Goal: Information Seeking & Learning: Find contact information

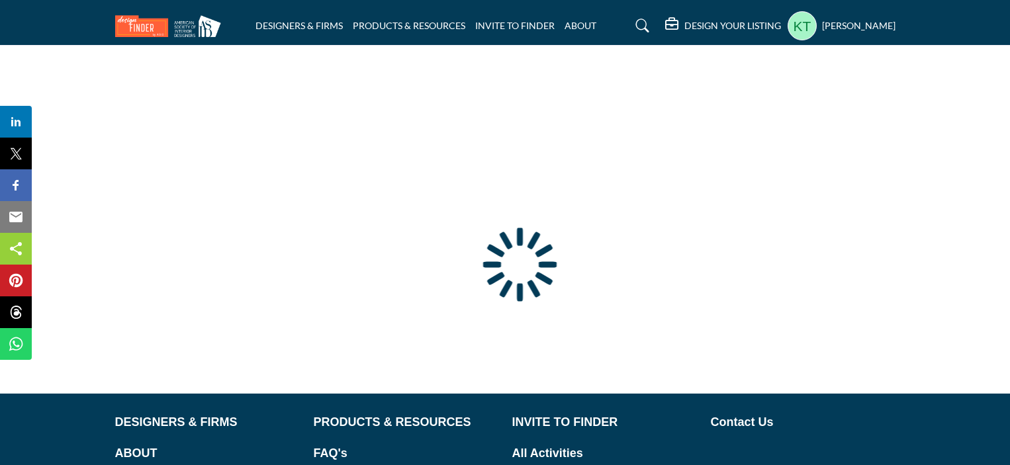
type input "**********"
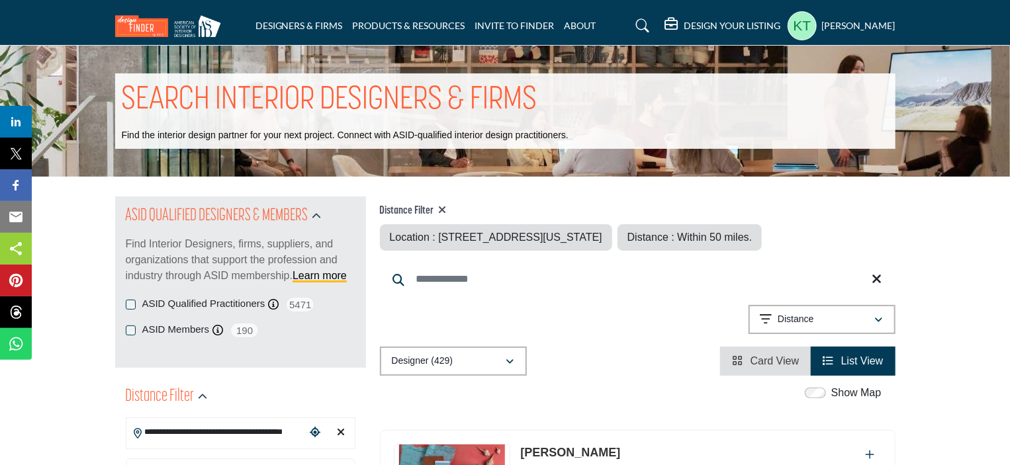
click at [442, 206] on icon at bounding box center [443, 210] width 8 height 11
type input "***"
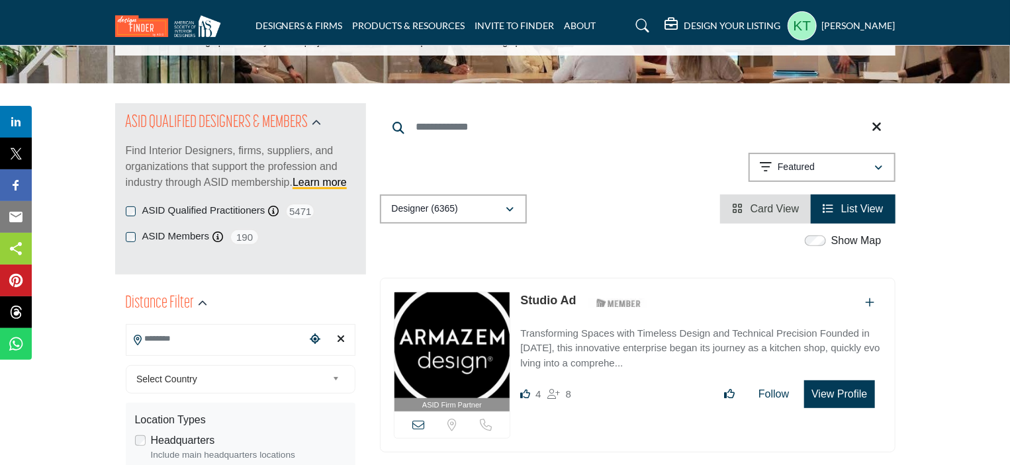
scroll to position [199, 0]
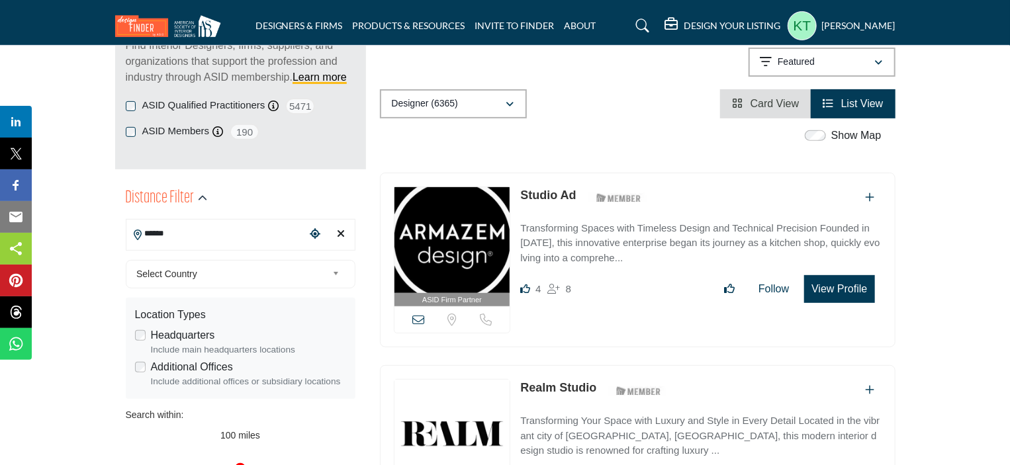
click at [224, 232] on input "******" at bounding box center [215, 234] width 179 height 26
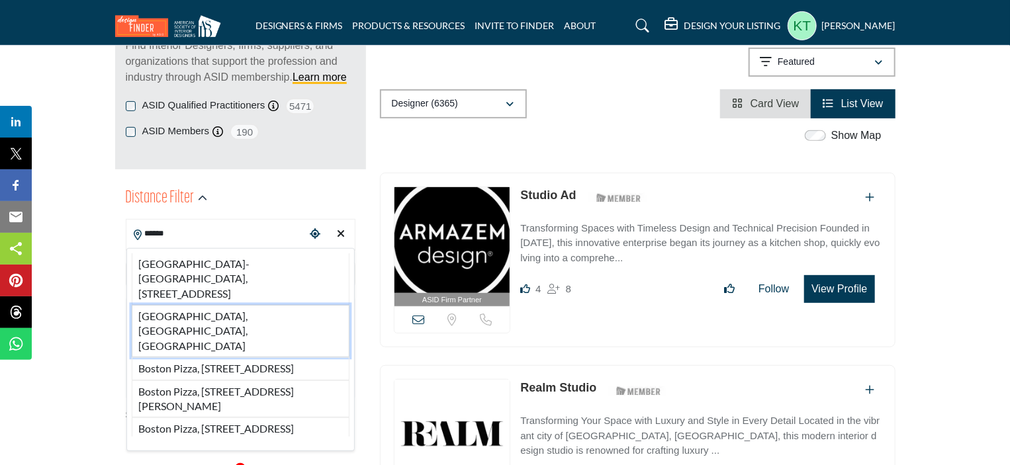
click at [193, 322] on li "[GEOGRAPHIC_DATA], [GEOGRAPHIC_DATA], [GEOGRAPHIC_DATA]" at bounding box center [241, 331] width 218 height 52
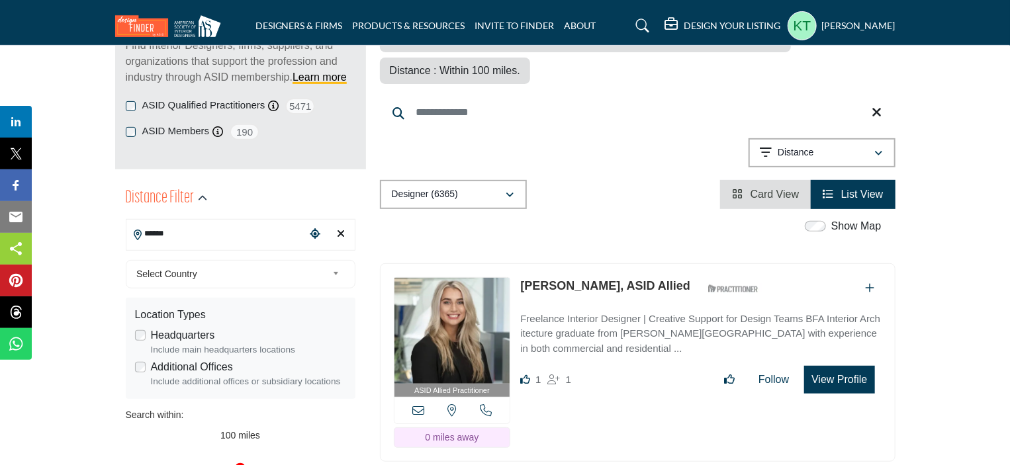
type input "**********"
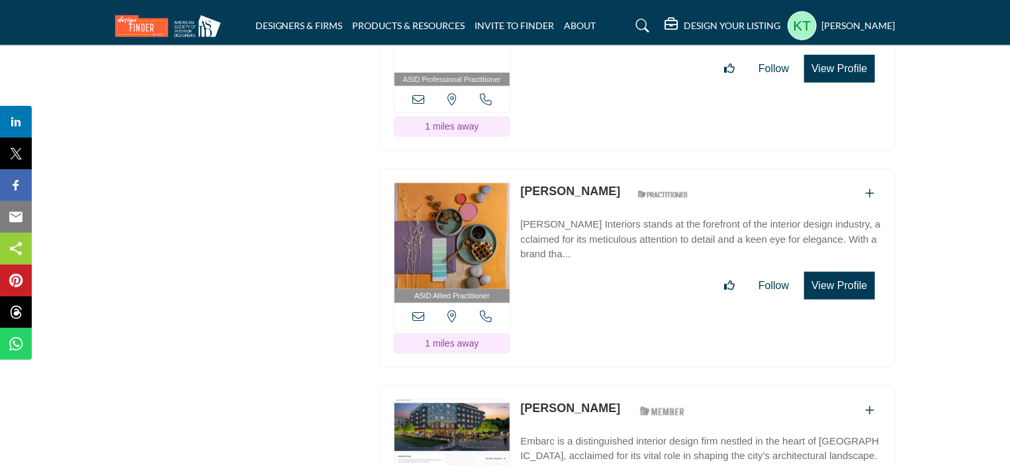
scroll to position [3442, 0]
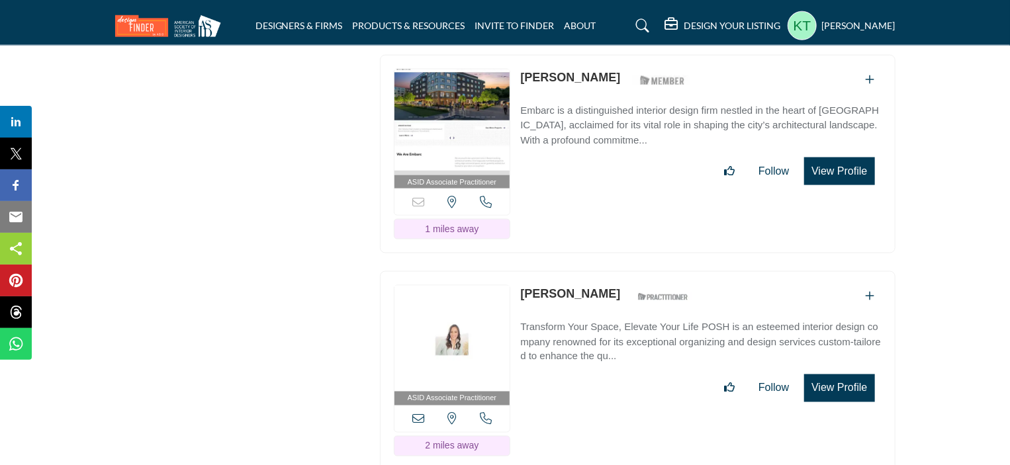
drag, startPoint x: 519, startPoint y: 236, endPoint x: 728, endPoint y: 272, distance: 212.3
click at [728, 272] on div "ASID Associate Practitioner ASID Associate Practitioners have a degree in any m…" at bounding box center [638, 370] width 516 height 199
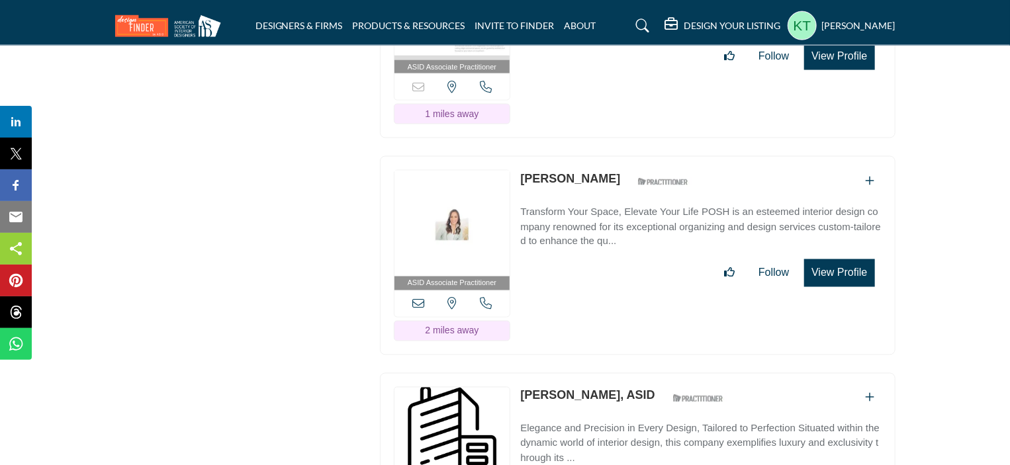
scroll to position [3706, 0]
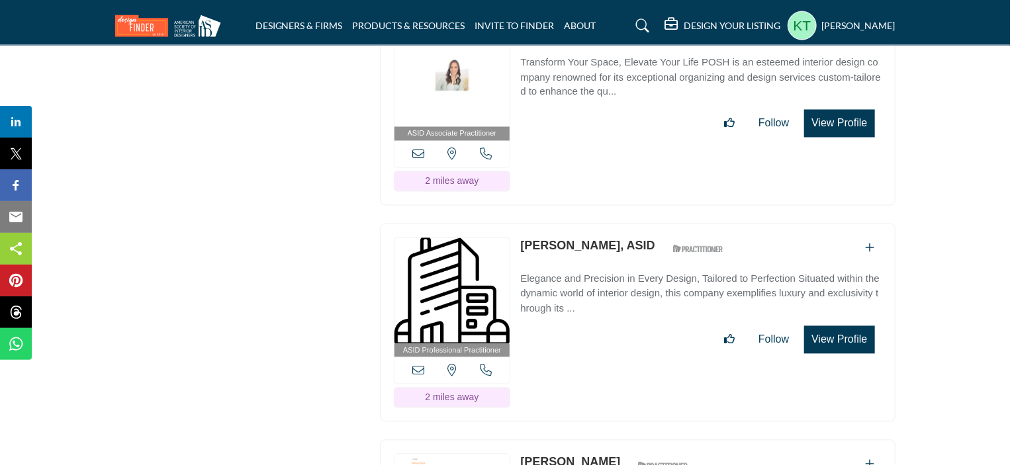
drag, startPoint x: 516, startPoint y: 182, endPoint x: 697, endPoint y: 214, distance: 184.2
click at [697, 224] on div "ASID Professional Practitioner ASID Professional Practitioners have successfull…" at bounding box center [638, 323] width 516 height 199
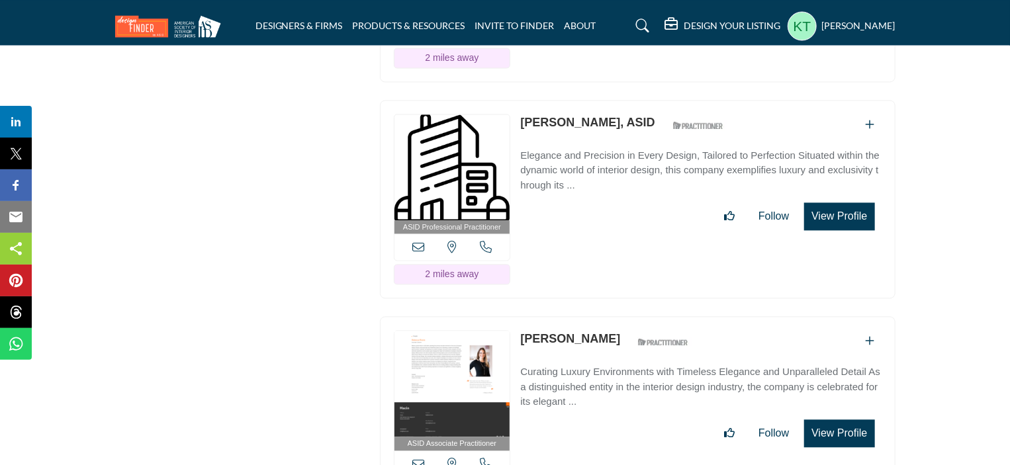
scroll to position [3839, 0]
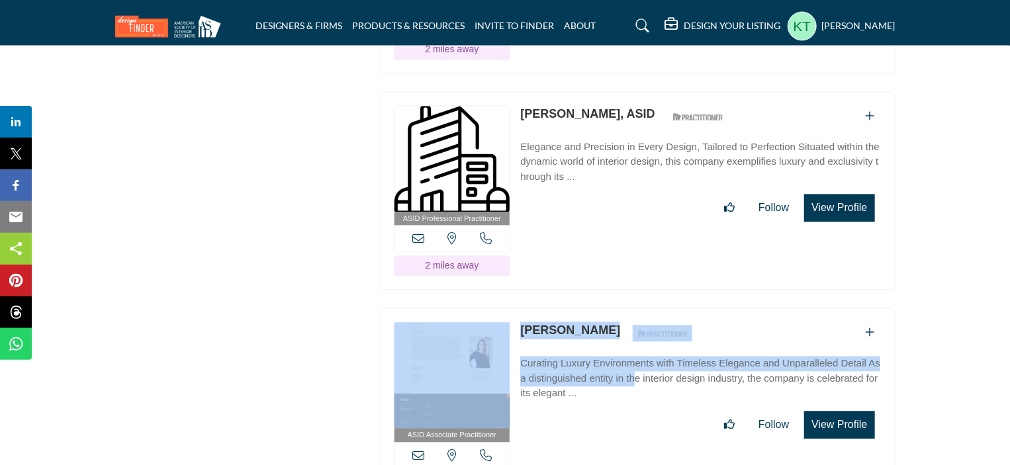
drag, startPoint x: 516, startPoint y: 267, endPoint x: 758, endPoint y: 303, distance: 244.3
click at [758, 308] on div "ASID Associate Practitioner ASID Associate Practitioners have a degree in any m…" at bounding box center [638, 407] width 516 height 199
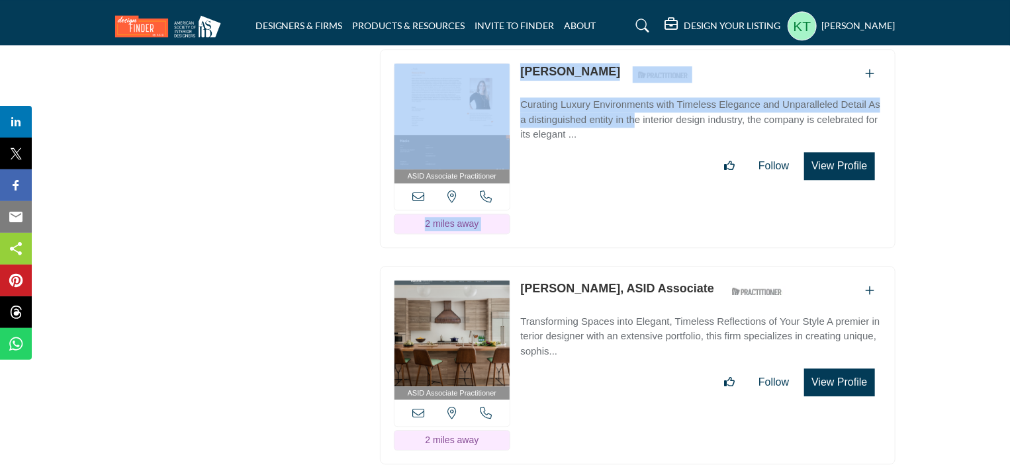
scroll to position [4103, 0]
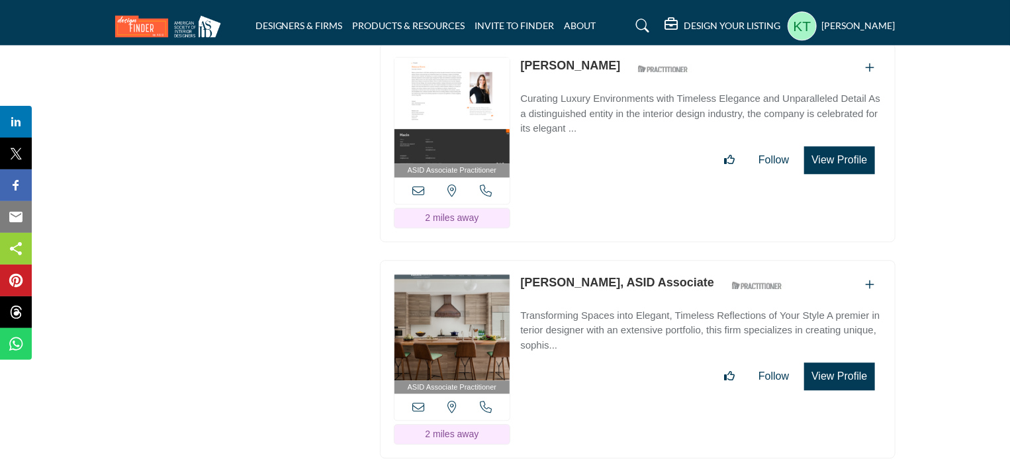
drag, startPoint x: 520, startPoint y: 217, endPoint x: 709, endPoint y: 214, distance: 189.3
click at [709, 260] on div "ASID Associate Practitioner ASID Associate Practitioners have a degree in any m…" at bounding box center [638, 359] width 516 height 199
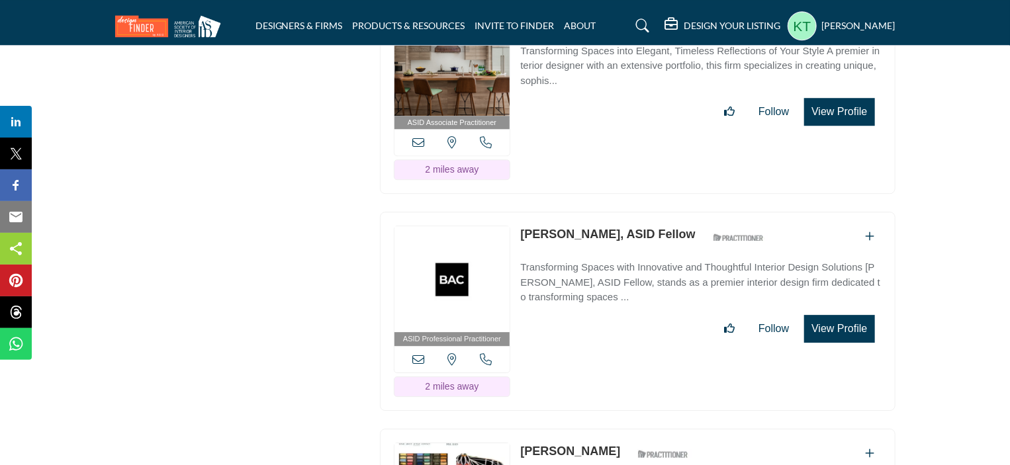
drag, startPoint x: 515, startPoint y: 170, endPoint x: 670, endPoint y: 166, distance: 154.9
click at [670, 212] on div "ASID Professional Practitioner ASID Professional Practitioners have successfull…" at bounding box center [638, 311] width 516 height 199
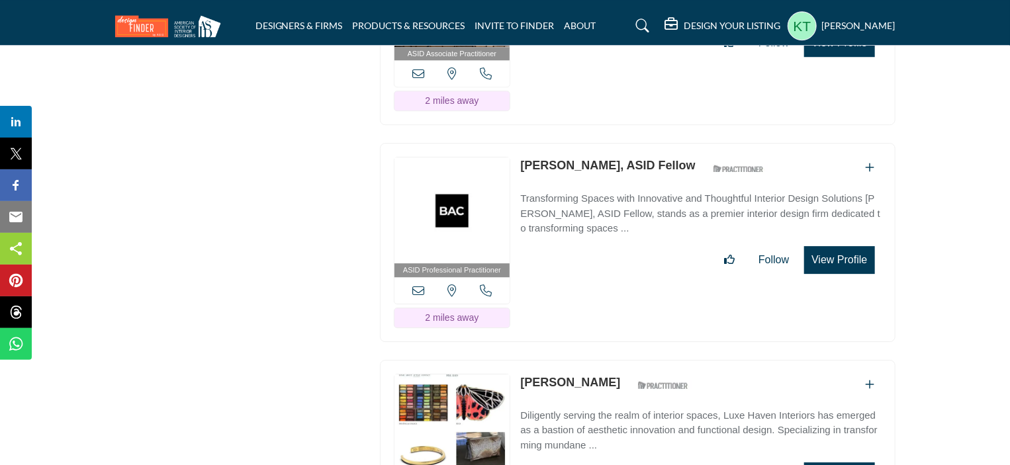
scroll to position [4567, 0]
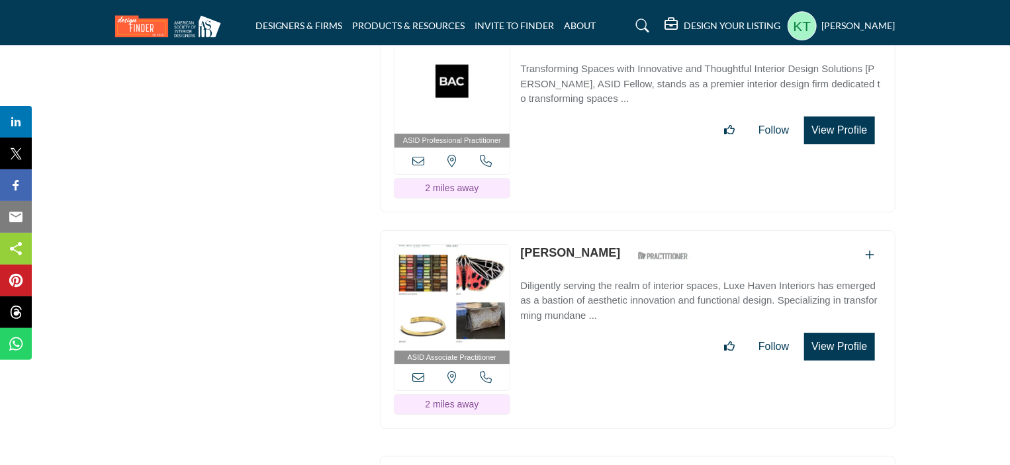
drag, startPoint x: 519, startPoint y: 185, endPoint x: 787, endPoint y: 216, distance: 269.8
click at [787, 230] on div "ASID Associate Practitioner ASID Associate Practitioners have a degree in any m…" at bounding box center [638, 329] width 516 height 199
click at [966, 224] on section "ASID QUALIFIED DESIGNERS & MEMBERS Find Interior Designers, firms, suppliers, a…" at bounding box center [505, 401] width 1010 height 9583
drag, startPoint x: 904, startPoint y: 219, endPoint x: 723, endPoint y: 224, distance: 180.8
click at [723, 224] on section "ASID QUALIFIED DESIGNERS & MEMBERS Find Interior Designers, firms, suppliers, a…" at bounding box center [505, 401] width 1010 height 9583
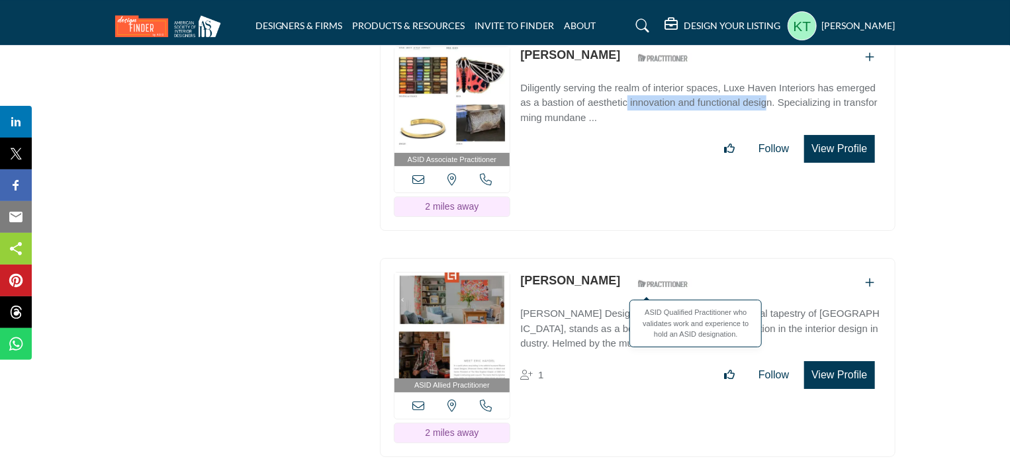
scroll to position [4765, 0]
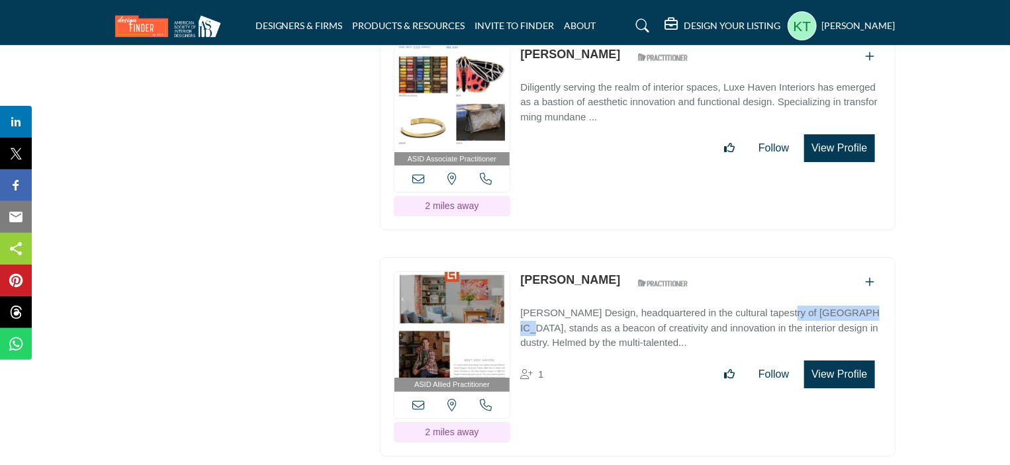
drag, startPoint x: 520, startPoint y: 247, endPoint x: 604, endPoint y: 245, distance: 84.1
click at [604, 257] on div "ASID Allied Practitioner ASID Allied Practitioners have successfully completed …" at bounding box center [638, 356] width 516 height 199
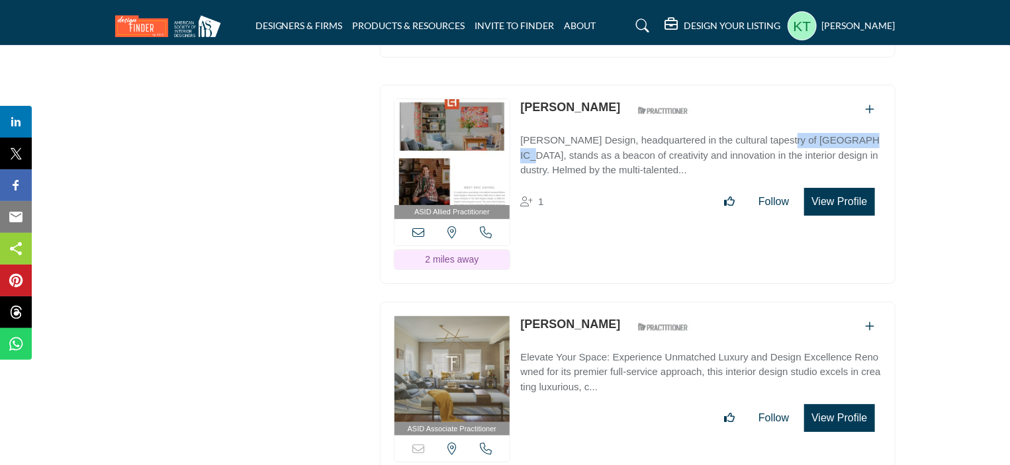
scroll to position [5030, 0]
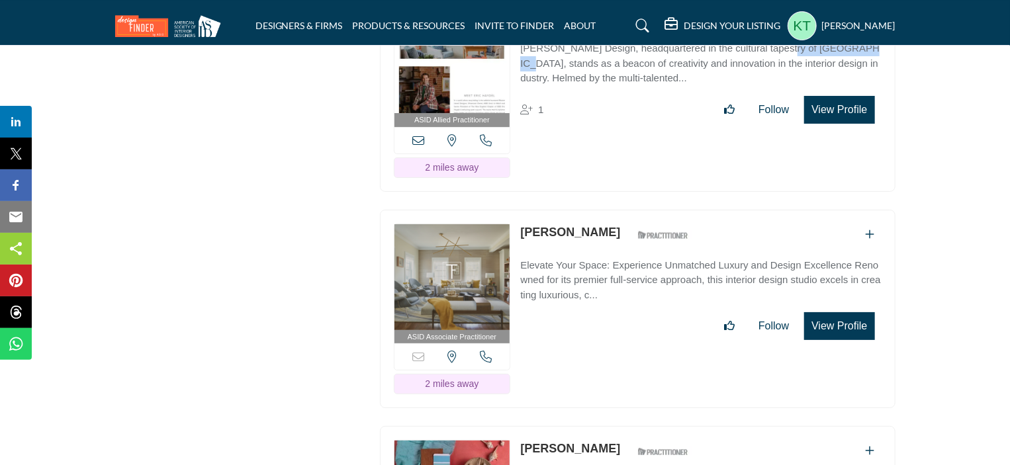
drag, startPoint x: 517, startPoint y: 161, endPoint x: 604, endPoint y: 200, distance: 95.7
click at [604, 210] on div "ASID Associate Practitioner ASID Associate Practitioners have a degree in any m…" at bounding box center [638, 309] width 516 height 199
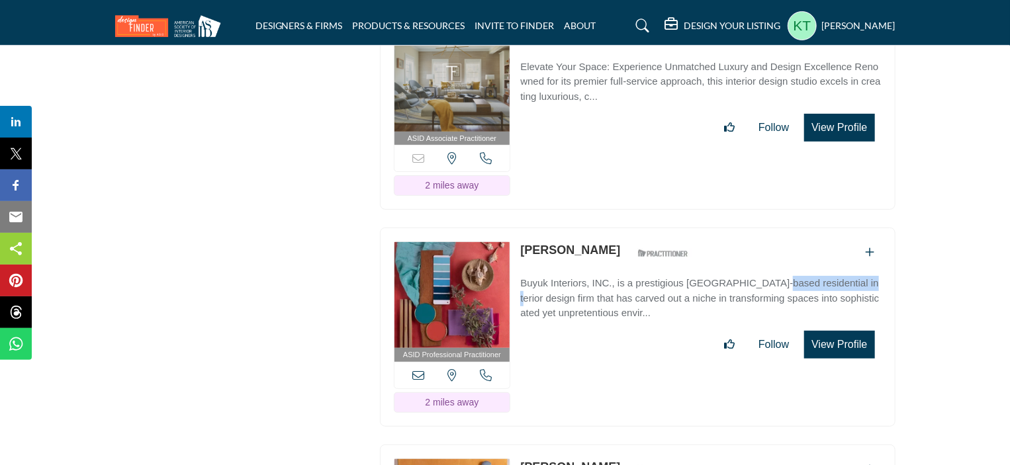
drag, startPoint x: 516, startPoint y: 212, endPoint x: 612, endPoint y: 214, distance: 95.3
click at [612, 228] on div "ASID Professional Practitioner ASID Professional Practitioners have successfull…" at bounding box center [638, 327] width 516 height 199
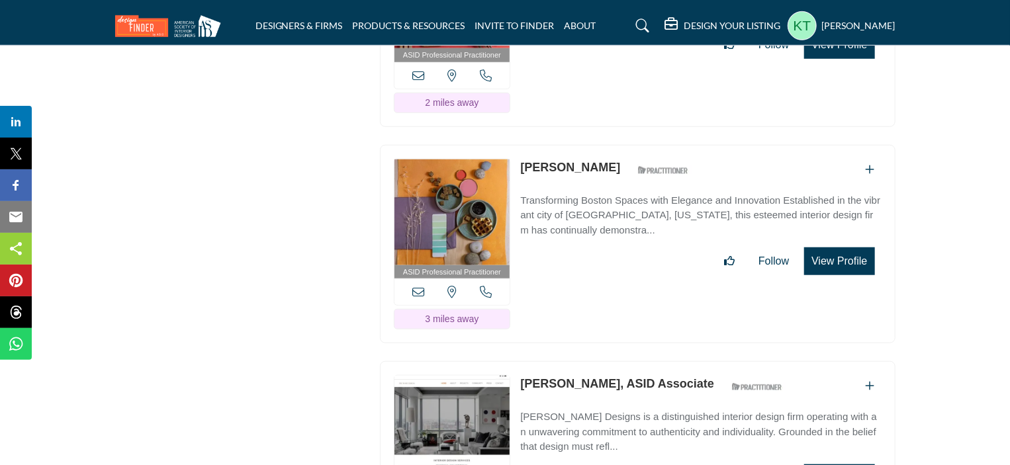
scroll to position [5560, 0]
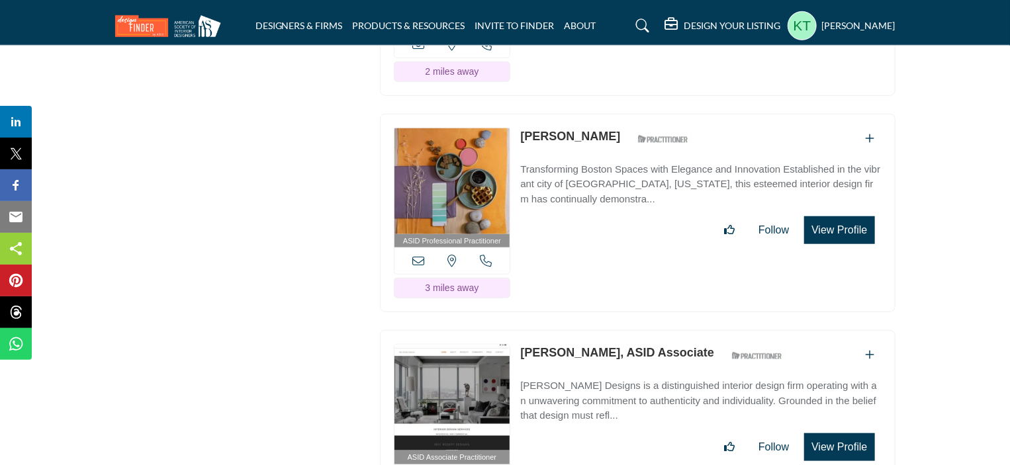
drag, startPoint x: 519, startPoint y: 62, endPoint x: 647, endPoint y: 99, distance: 133.6
click at [647, 114] on div "ASID Professional Practitioner ASID Professional Practitioners have successfull…" at bounding box center [638, 213] width 516 height 199
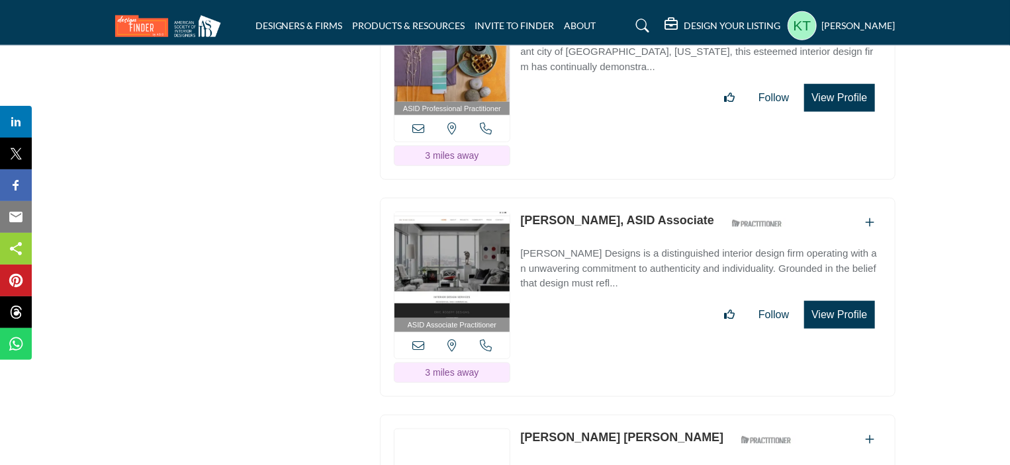
drag, startPoint x: 518, startPoint y: 150, endPoint x: 678, endPoint y: 152, distance: 160.2
click at [678, 198] on div "ASID Associate Practitioner ASID Associate Practitioners have a degree in any m…" at bounding box center [638, 297] width 516 height 199
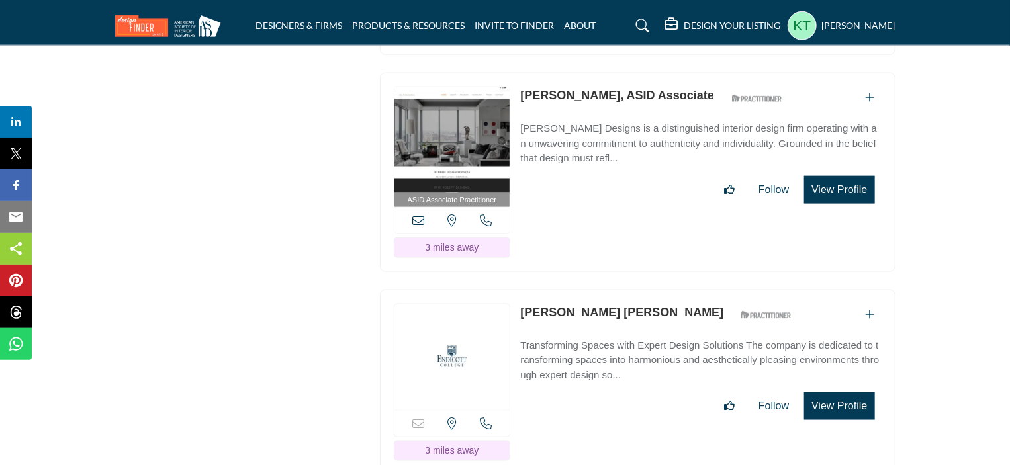
scroll to position [5824, 0]
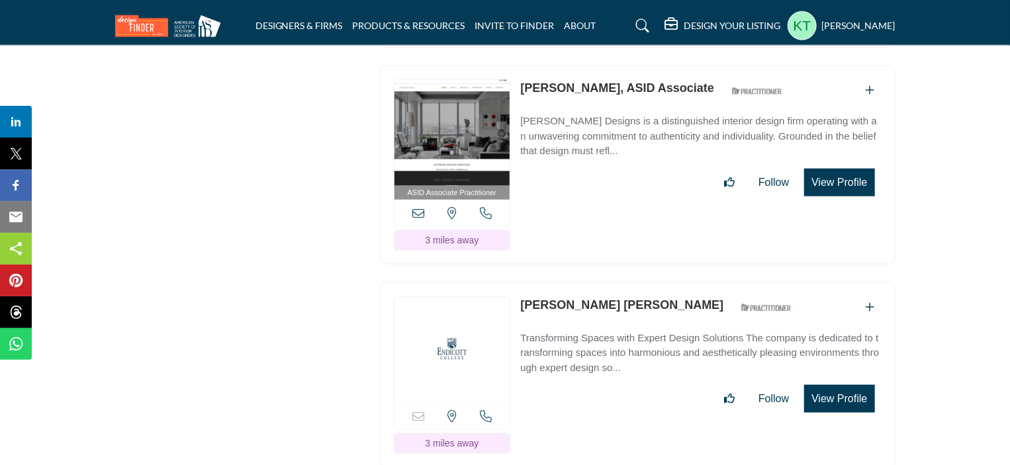
drag, startPoint x: 516, startPoint y: 226, endPoint x: 623, endPoint y: 230, distance: 107.9
click at [623, 283] on div "Email is currently unavailable for this contact. [US_STATE], [GEOGRAPHIC_DATA] …" at bounding box center [638, 375] width 516 height 185
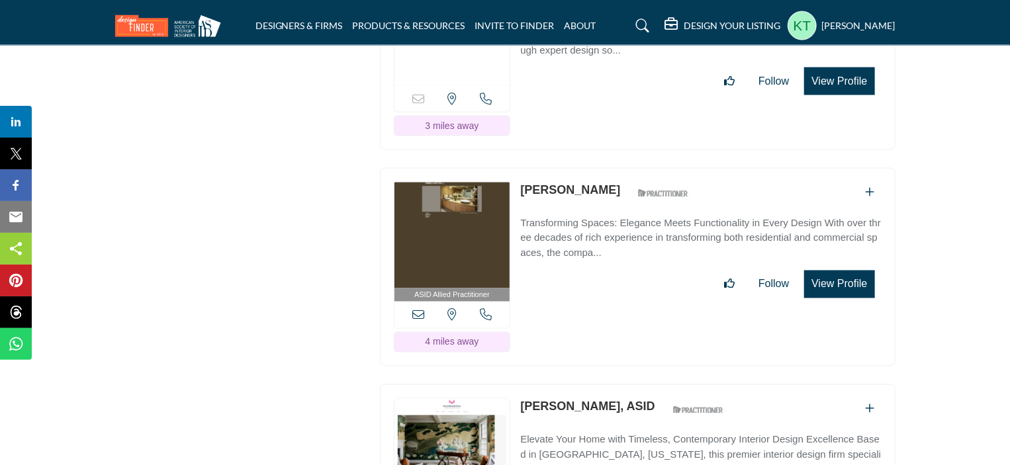
scroll to position [6221, 0]
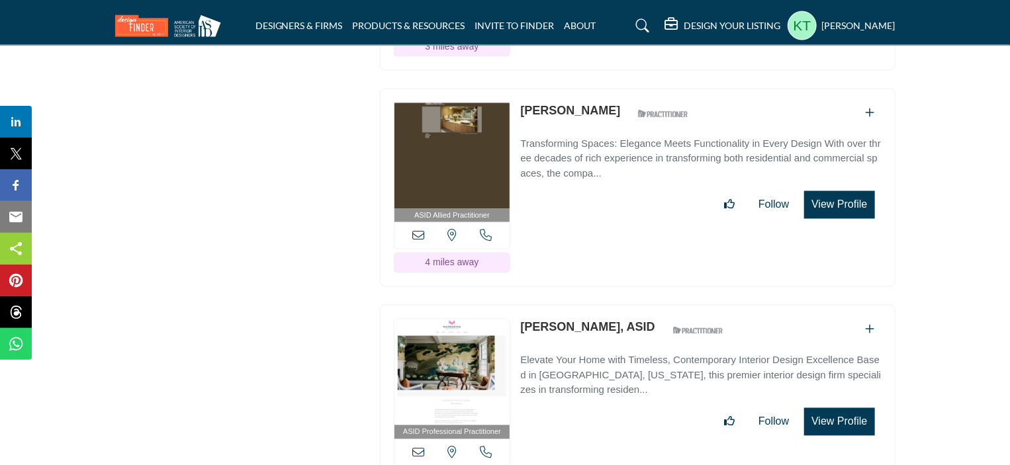
click at [520, 321] on link "[PERSON_NAME], ASID" at bounding box center [587, 327] width 134 height 13
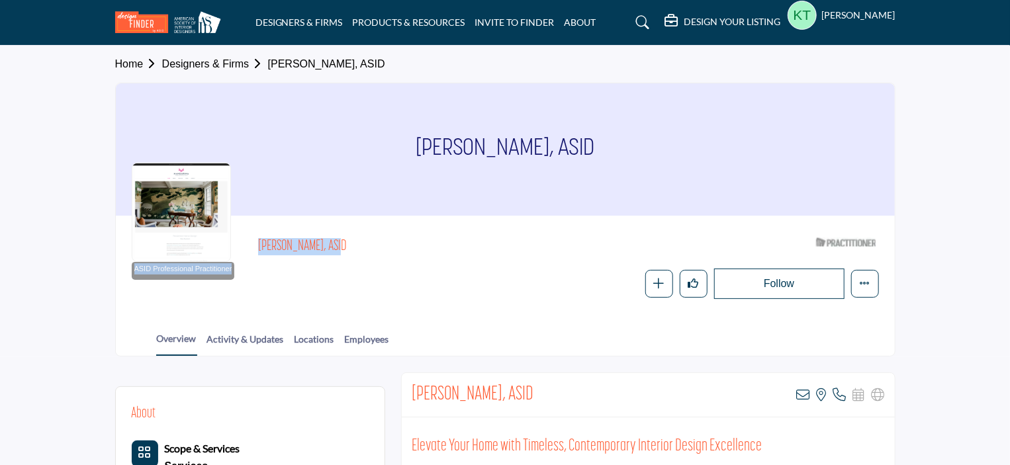
drag, startPoint x: 0, startPoint y: 0, endPoint x: 261, endPoint y: 264, distance: 371.6
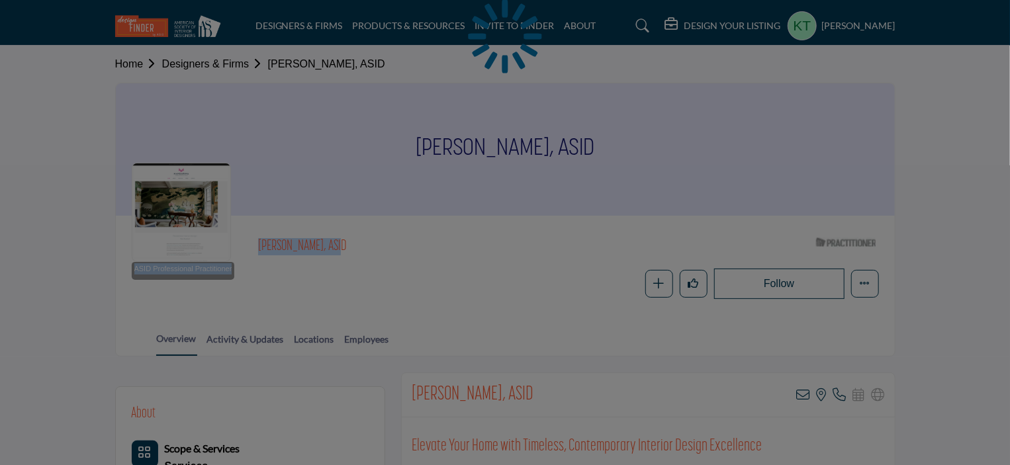
click at [262, 259] on div at bounding box center [505, 232] width 1010 height 465
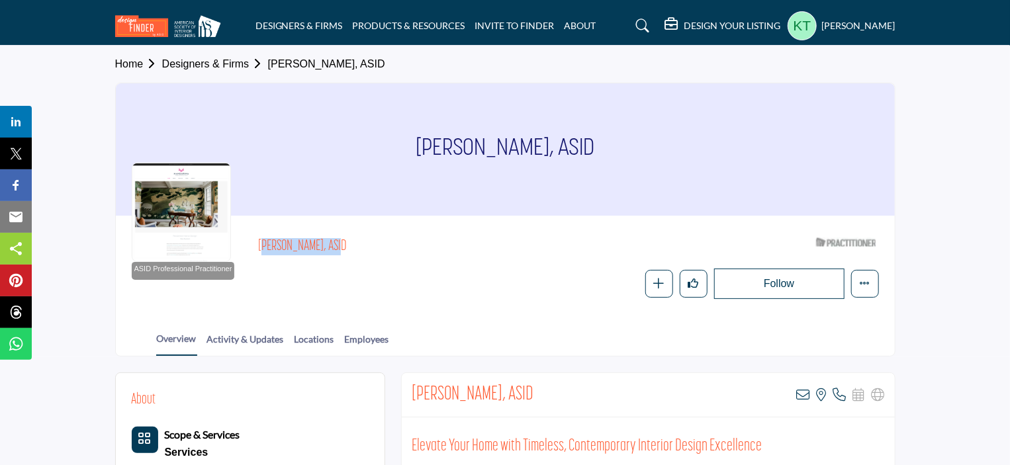
drag, startPoint x: 253, startPoint y: 246, endPoint x: 334, endPoint y: 244, distance: 80.1
click at [334, 244] on div "ASID Professional Practitioner ASID Professional Practitioners have successfull…" at bounding box center [505, 266] width 747 height 68
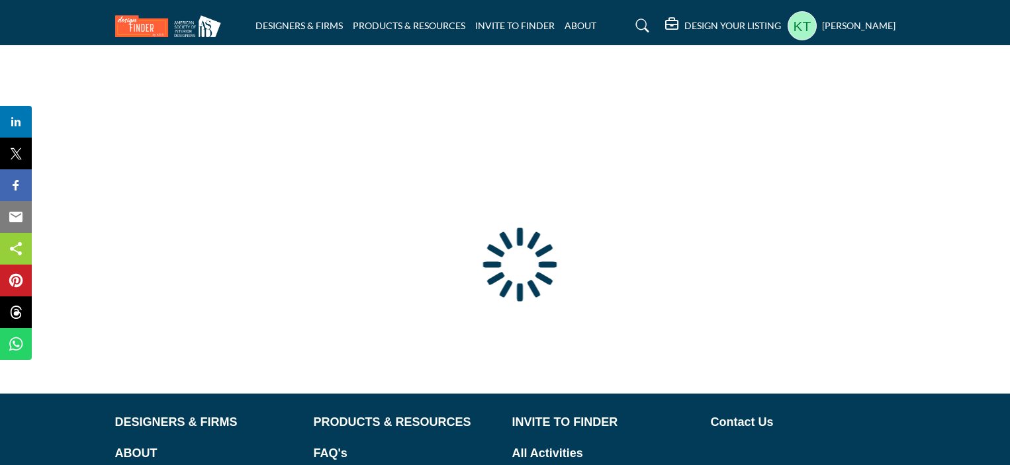
type input "**********"
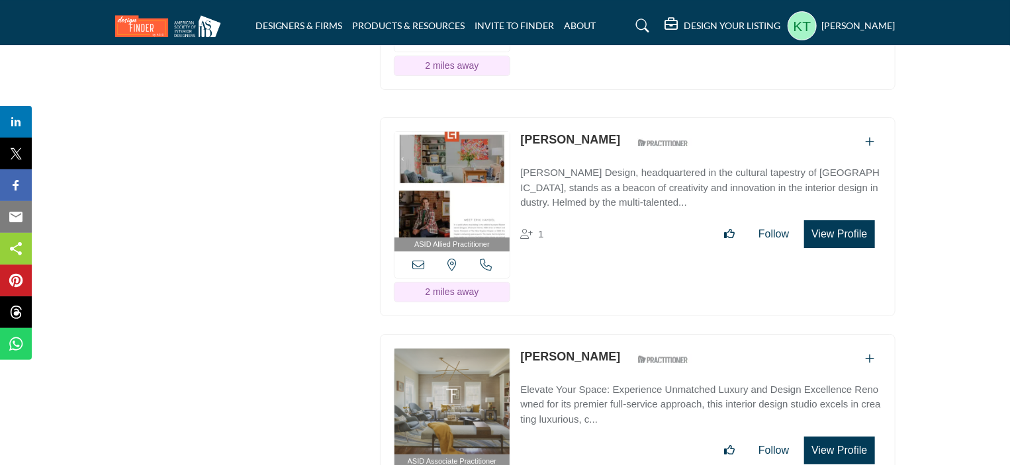
drag, startPoint x: 517, startPoint y: 321, endPoint x: 609, endPoint y: 349, distance: 96.3
click at [609, 349] on div "ASID Associate Practitioner ASID Associate Practitioners have a degree in any m…" at bounding box center [638, 433] width 516 height 199
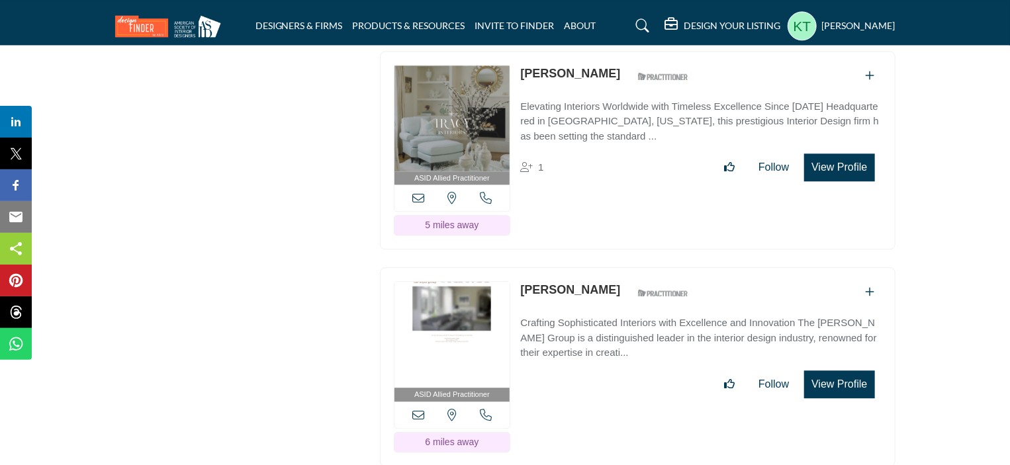
scroll to position [6462, 0]
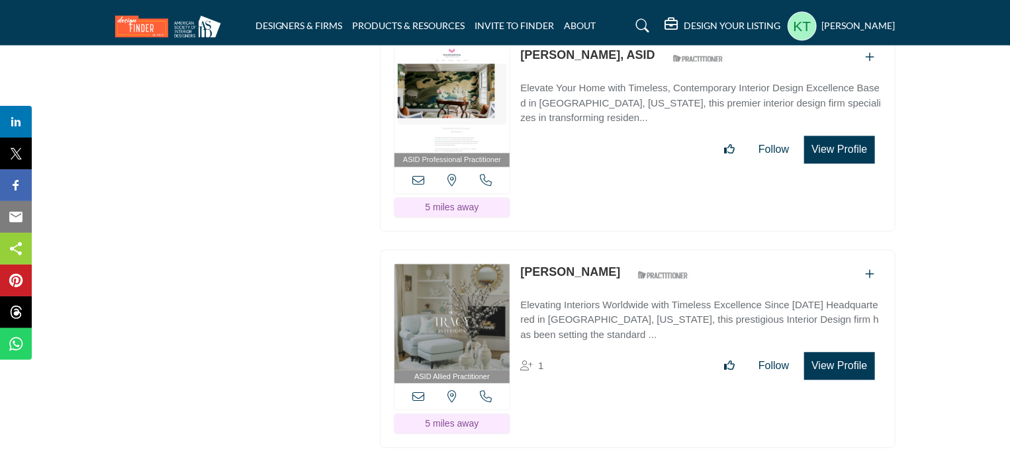
drag, startPoint x: 519, startPoint y: 225, endPoint x: 638, endPoint y: 230, distance: 119.2
click at [638, 250] on div "ASID Allied Practitioner ASID Allied Practitioners have successfully completed …" at bounding box center [638, 349] width 516 height 199
copy link "[PERSON_NAME]"
